Goal: Transaction & Acquisition: Purchase product/service

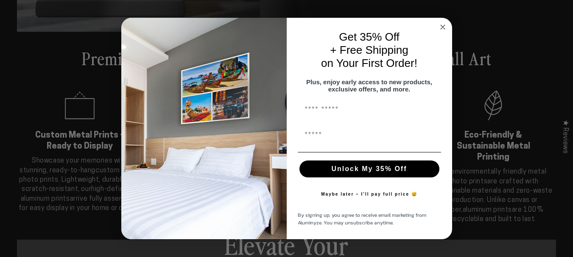
scroll to position [40, 0]
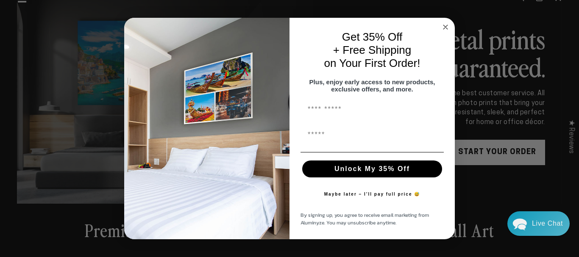
click at [442, 22] on circle "Close dialog" at bounding box center [446, 27] width 10 height 10
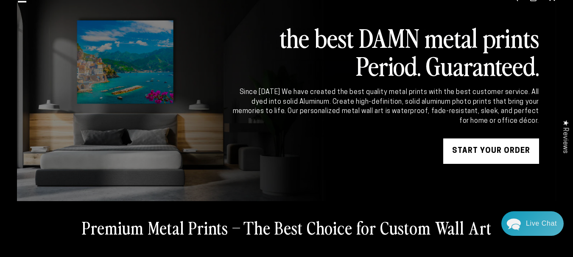
click at [183, 76] on link at bounding box center [286, 93] width 539 height 215
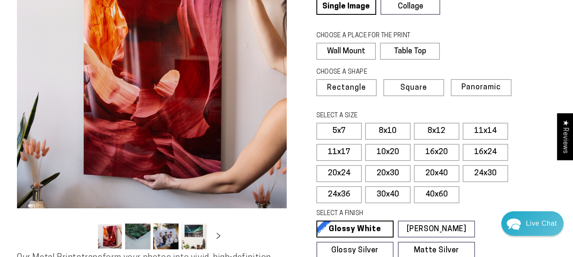
select select "**********"
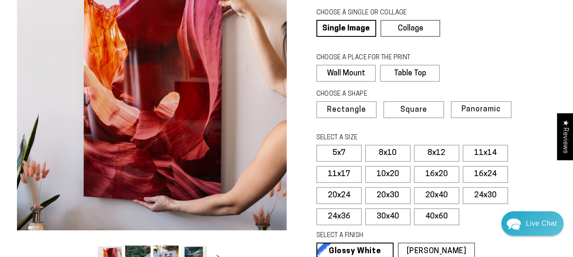
scroll to position [85, 0]
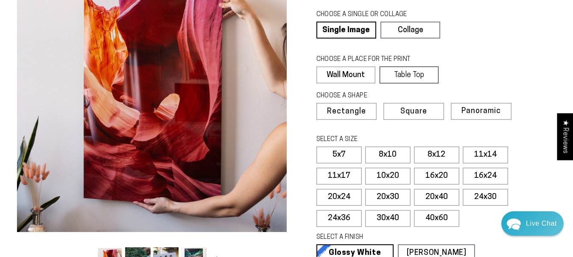
click at [417, 69] on label "Table Top" at bounding box center [408, 75] width 59 height 17
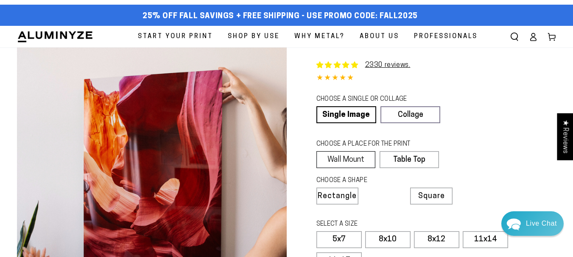
click at [360, 156] on label "Wall Mount" at bounding box center [345, 159] width 59 height 17
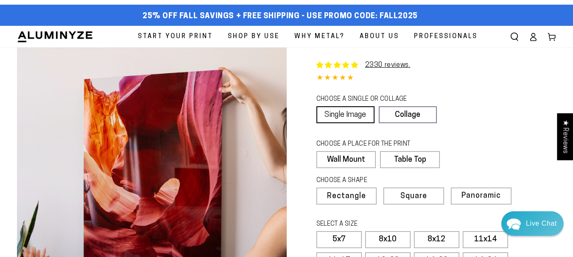
click at [350, 108] on link "Single Image" at bounding box center [345, 114] width 58 height 17
click at [415, 117] on link "Collage" at bounding box center [410, 114] width 60 height 17
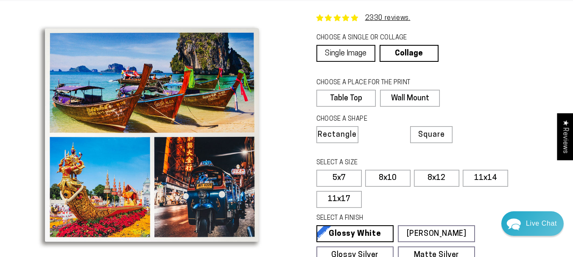
click at [347, 51] on link "Single Image" at bounding box center [345, 53] width 59 height 17
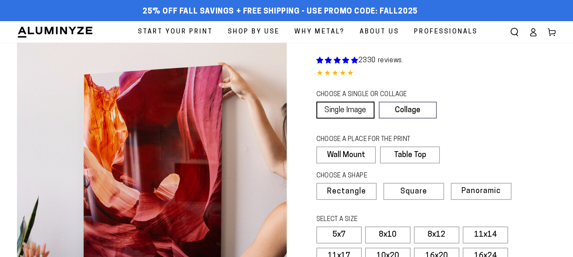
scroll to position [42, 0]
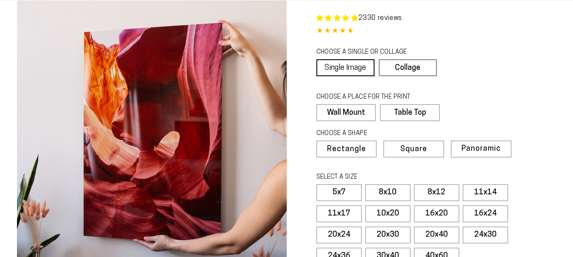
select select "**********"
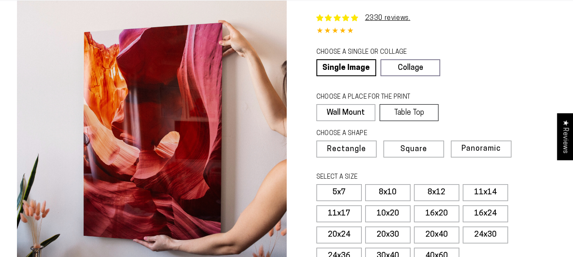
click at [411, 111] on label "Table Top" at bounding box center [408, 112] width 59 height 17
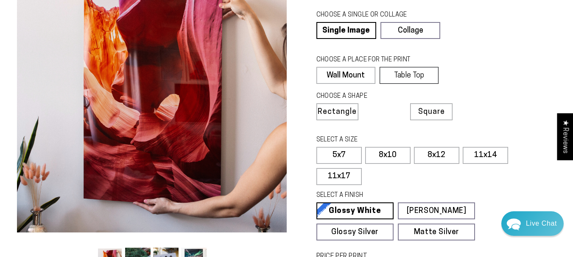
scroll to position [89, 0]
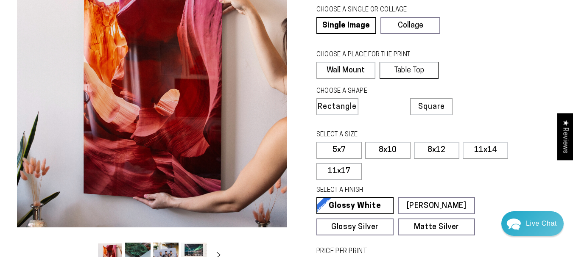
click at [400, 69] on label "Table Top" at bounding box center [408, 70] width 59 height 17
click at [416, 101] on label "Square" at bounding box center [430, 106] width 42 height 17
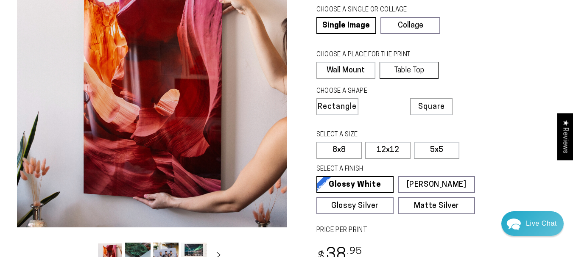
click at [403, 68] on label "Table Top" at bounding box center [408, 70] width 59 height 17
click at [393, 145] on label "12x12" at bounding box center [387, 150] width 45 height 17
click at [445, 142] on label "5x5" at bounding box center [436, 150] width 45 height 17
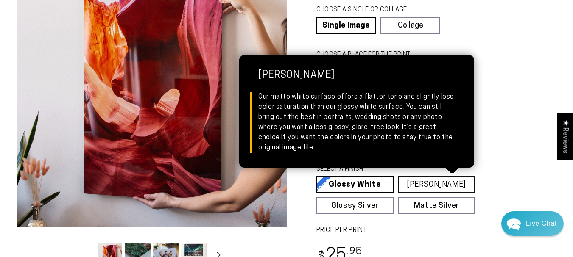
click at [431, 187] on link "Matte White Matte White Our matte white surface offers a flatter tone and sligh…" at bounding box center [436, 184] width 77 height 17
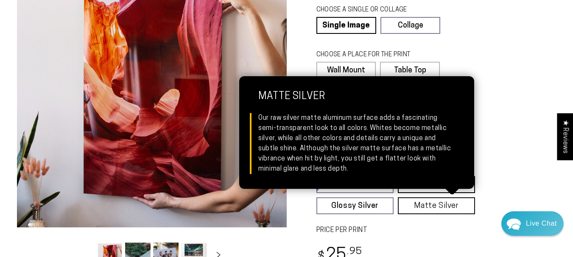
click at [426, 204] on link "Matte Silver Matte Silver Our raw silver matte aluminum surface adds a fascinat…" at bounding box center [436, 205] width 77 height 17
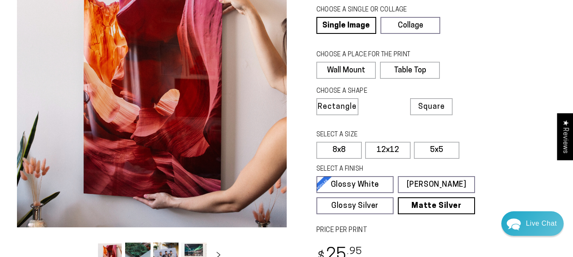
click at [321, 194] on fieldset "SELECT A FINISH Learn more Glossy White Glossy White Our bright white glossy su…" at bounding box center [433, 190] width 234 height 50
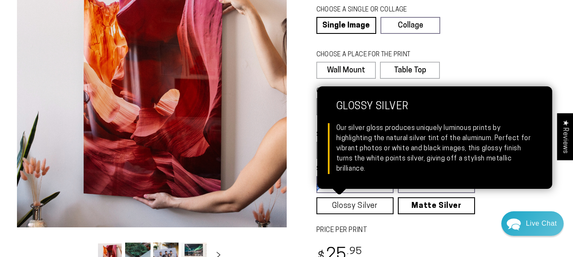
click at [334, 206] on link "Glossy Silver Glossy Silver Our silver gloss produces uniquely luminous prints …" at bounding box center [354, 205] width 77 height 17
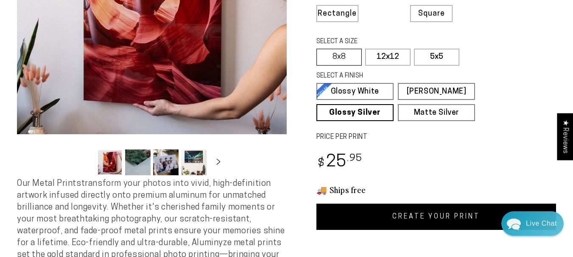
scroll to position [174, 0]
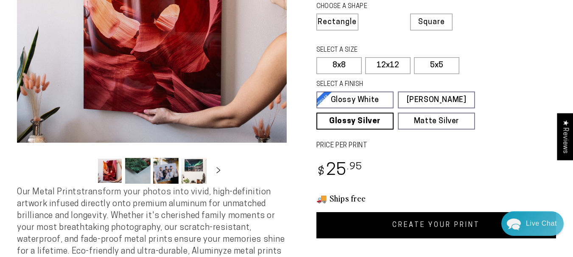
click at [166, 175] on button "Load image 3 in gallery view" at bounding box center [165, 171] width 25 height 26
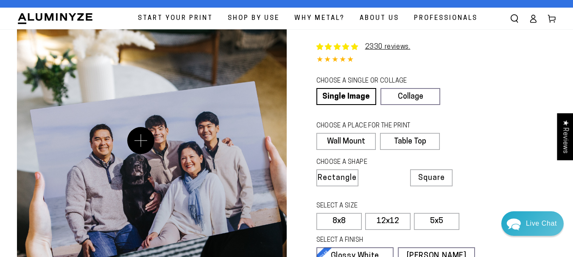
scroll to position [0, 0]
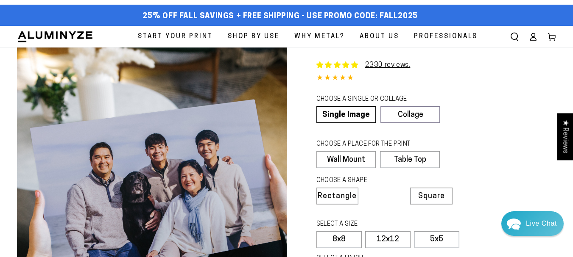
click at [380, 94] on div "CHOOSE A SINGLE OR COLLAGE Learn more Single Image Collage" at bounding box center [436, 111] width 240 height 36
click at [389, 100] on legend "CHOOSE A SINGLE OR COLLAGE" at bounding box center [374, 99] width 116 height 9
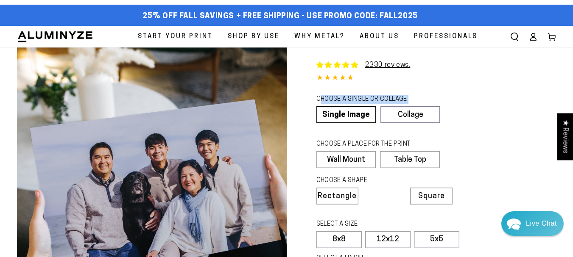
click at [315, 39] on span "Why Metal?" at bounding box center [319, 36] width 50 height 11
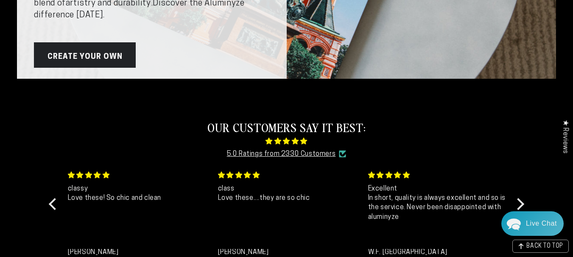
scroll to position [252, 0]
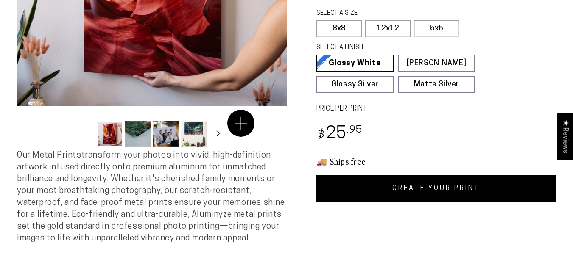
scroll to position [170, 0]
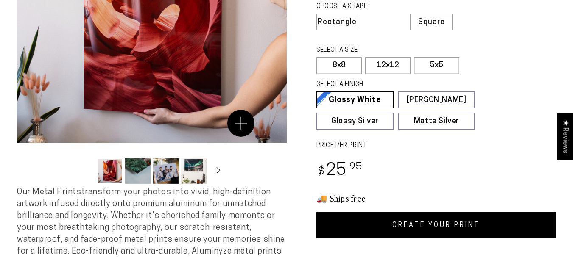
select select "**********"
